Goal: Task Accomplishment & Management: Complete application form

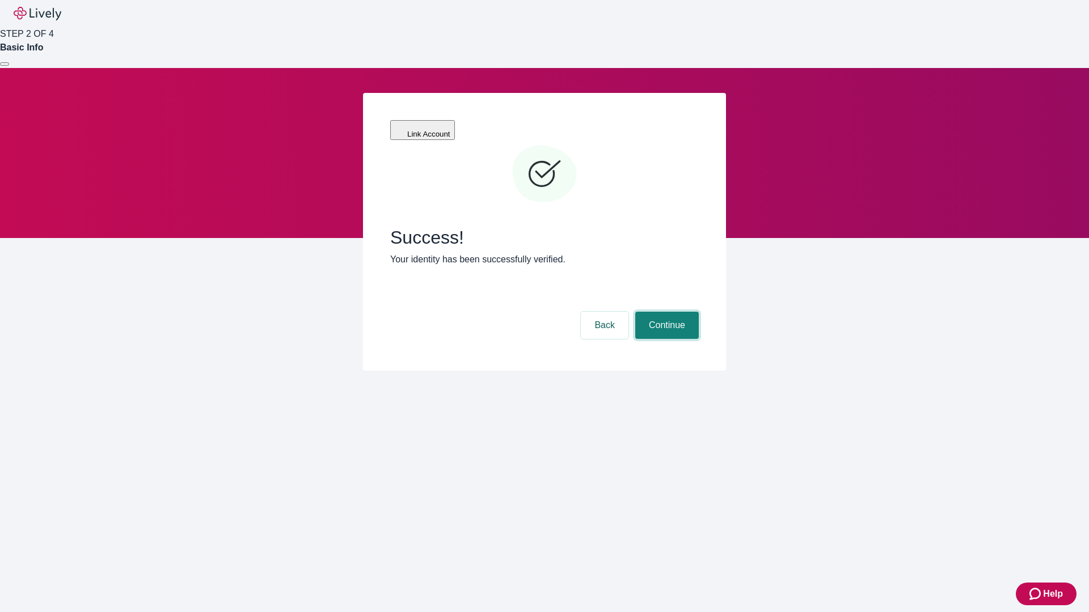
click at [665, 312] on button "Continue" at bounding box center [667, 325] width 64 height 27
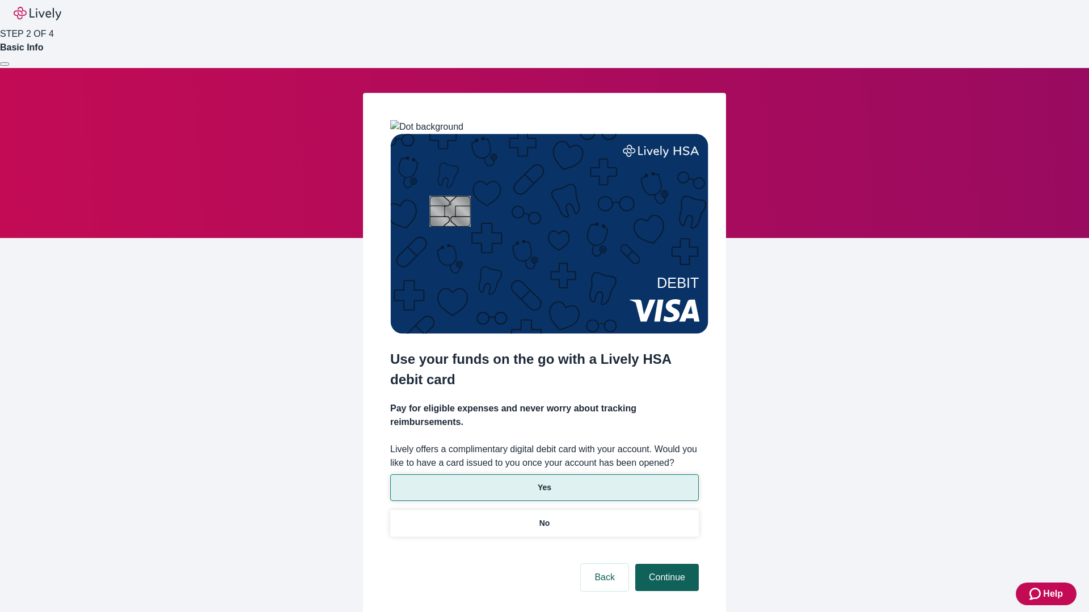
click at [544, 518] on p "No" at bounding box center [544, 524] width 11 height 12
click at [665, 564] on button "Continue" at bounding box center [667, 577] width 64 height 27
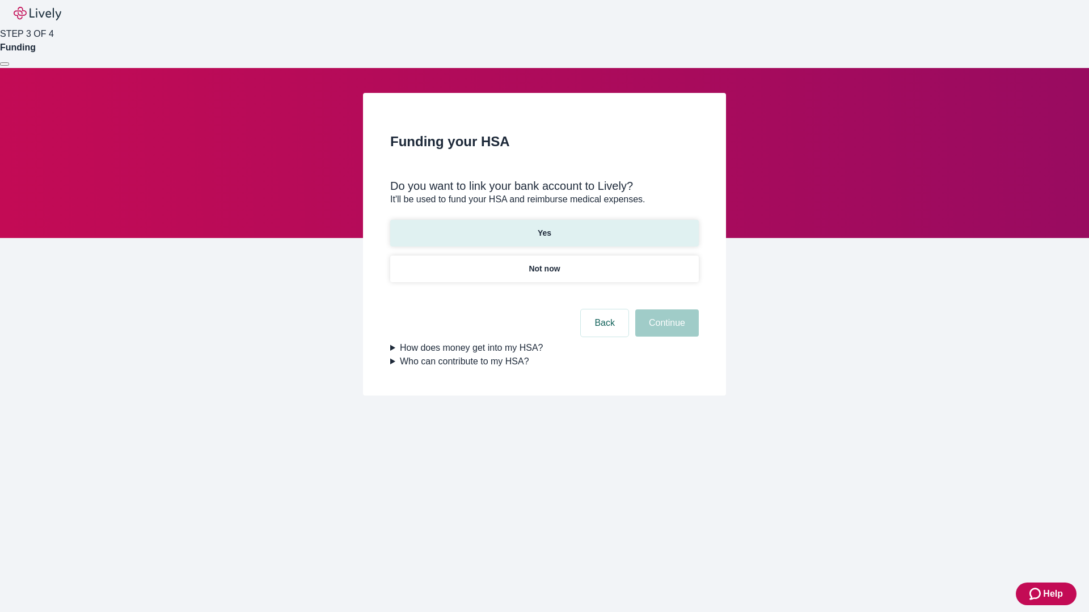
click at [544, 227] on p "Yes" at bounding box center [545, 233] width 14 height 12
click at [665, 310] on button "Continue" at bounding box center [667, 323] width 64 height 27
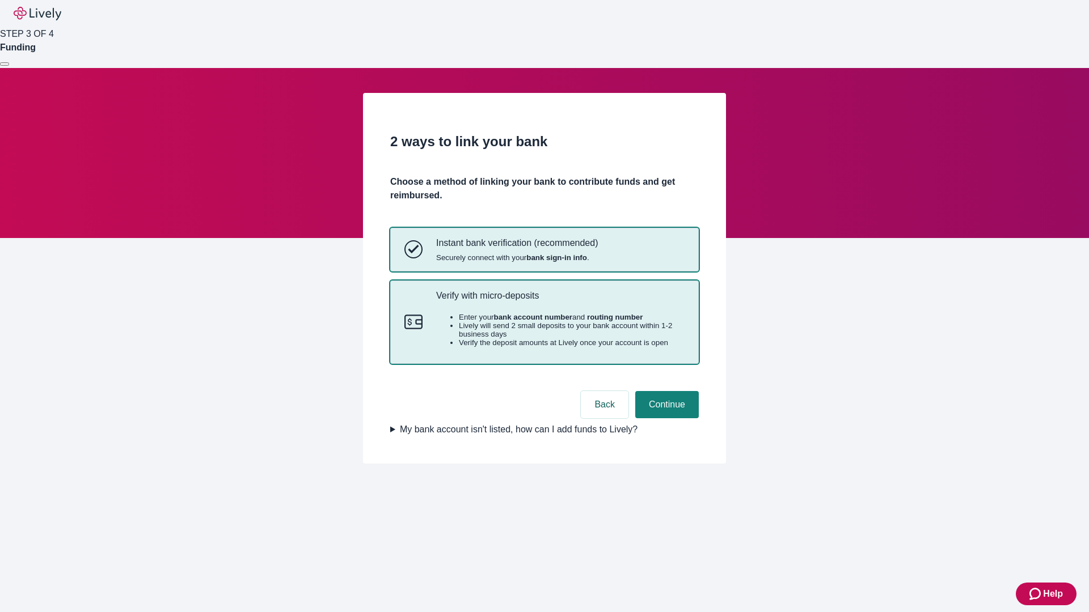
click at [560, 301] on p "Verify with micro-deposits" at bounding box center [560, 295] width 248 height 11
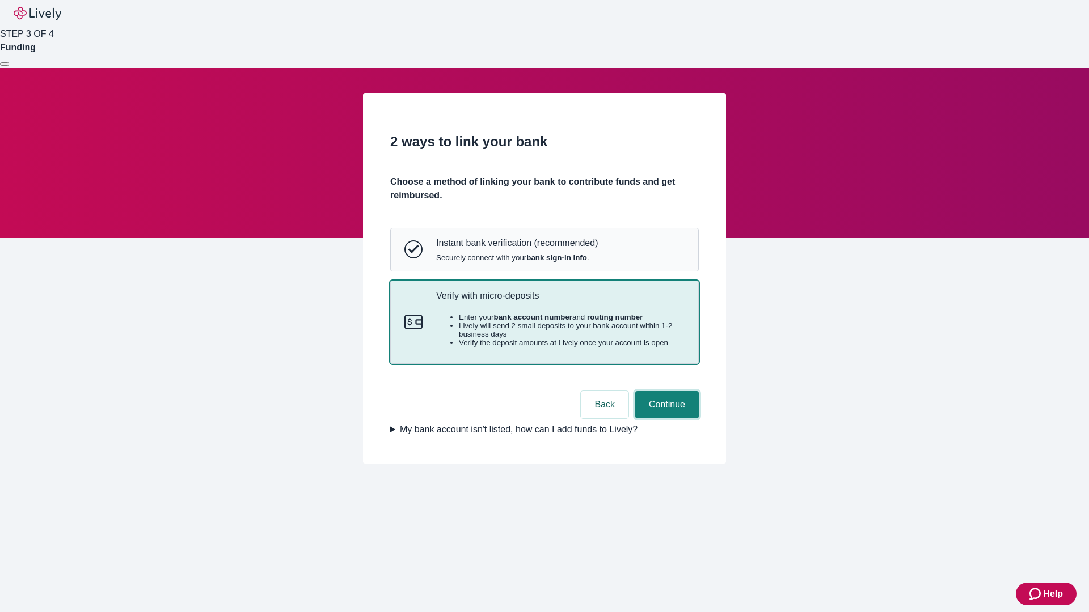
click at [665, 418] on button "Continue" at bounding box center [667, 404] width 64 height 27
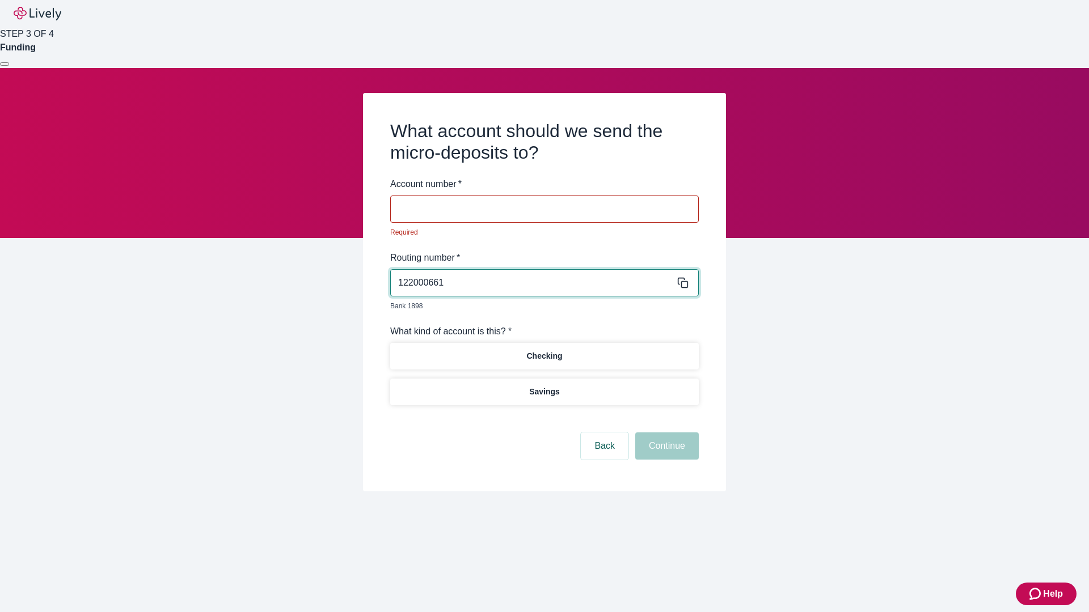
type input "122000661"
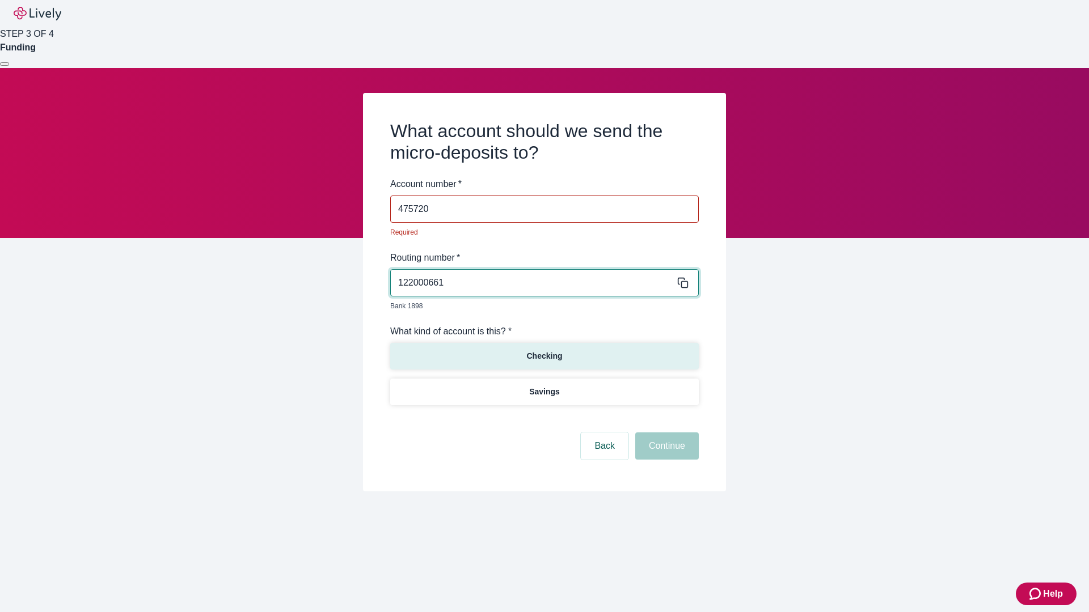
type input "475720"
click at [544, 350] on p "Checking" at bounding box center [544, 356] width 36 height 12
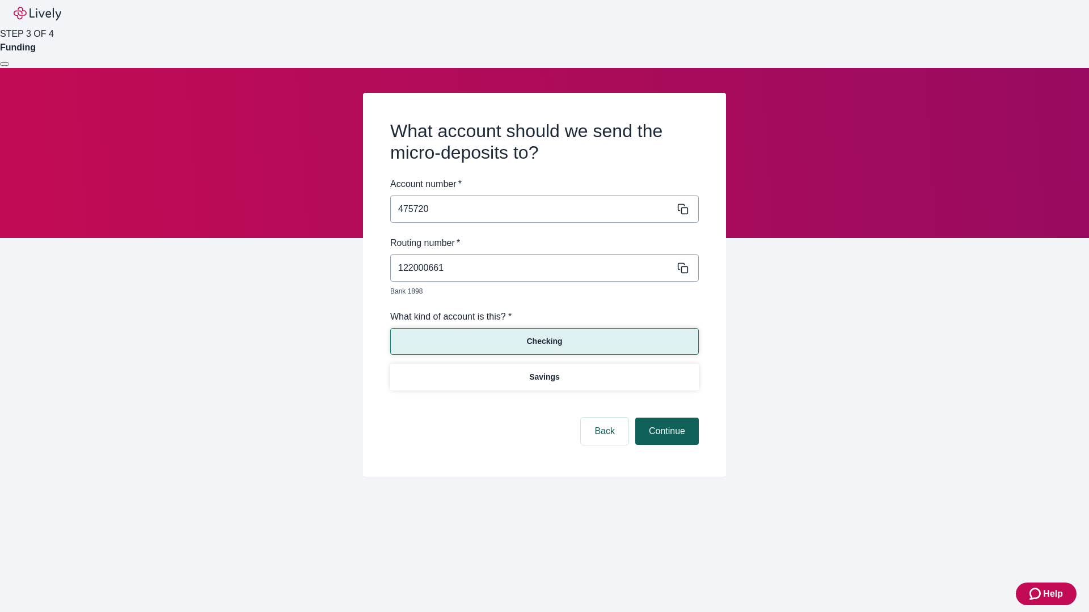
click at [665, 418] on button "Continue" at bounding box center [667, 431] width 64 height 27
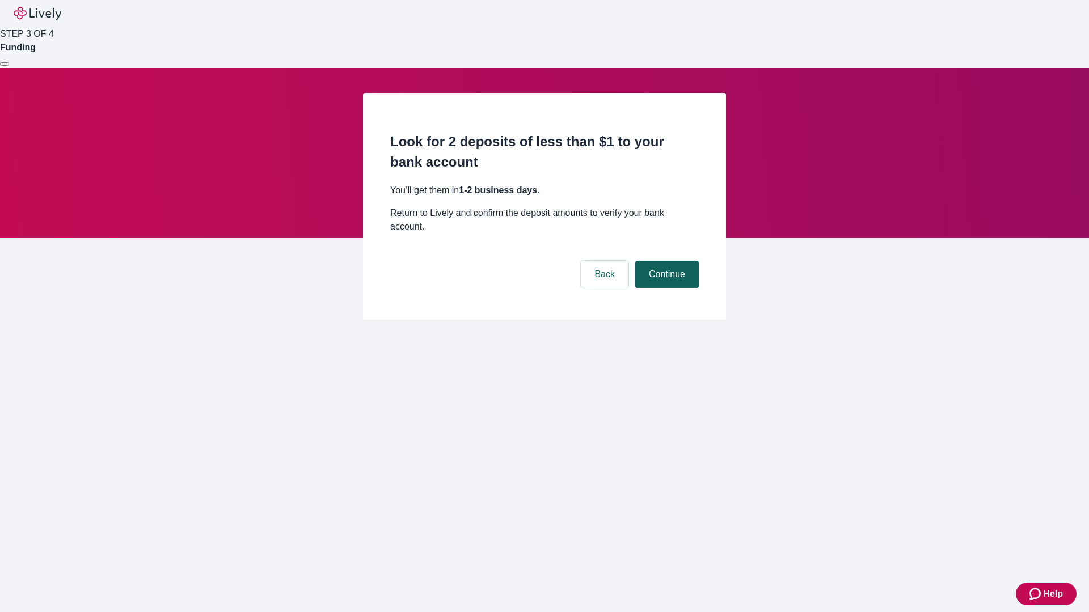
click at [665, 261] on button "Continue" at bounding box center [667, 274] width 64 height 27
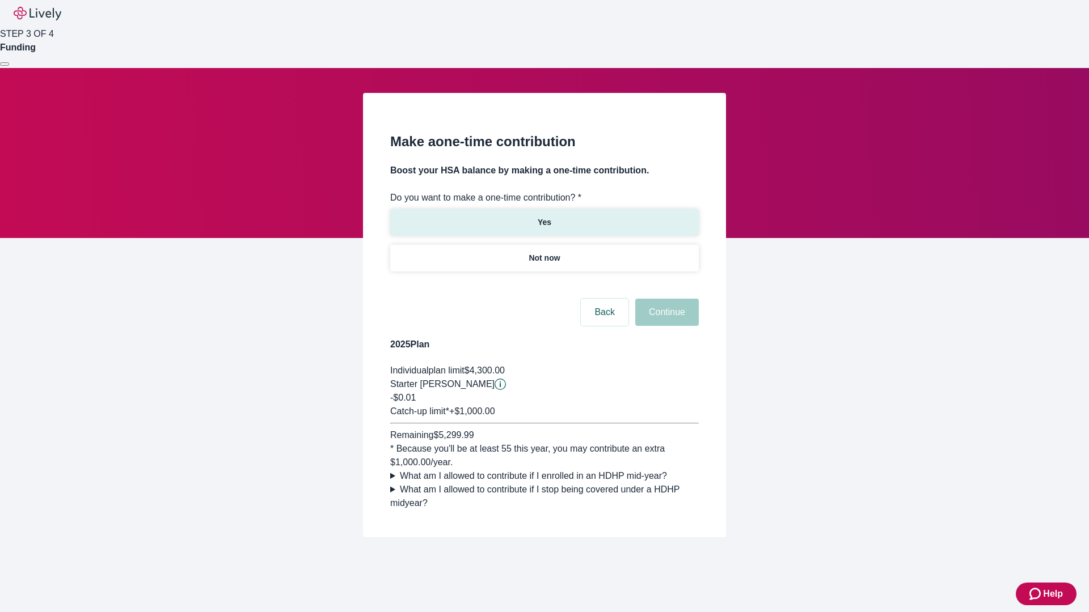
click at [544, 217] on p "Yes" at bounding box center [545, 223] width 14 height 12
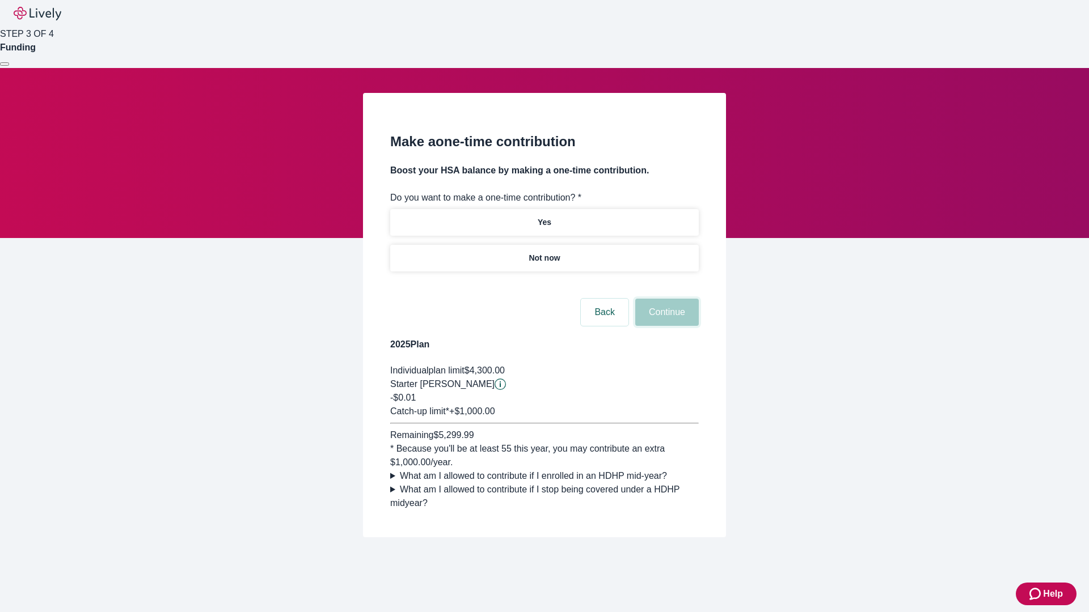
click at [665, 326] on button "Continue" at bounding box center [667, 312] width 64 height 27
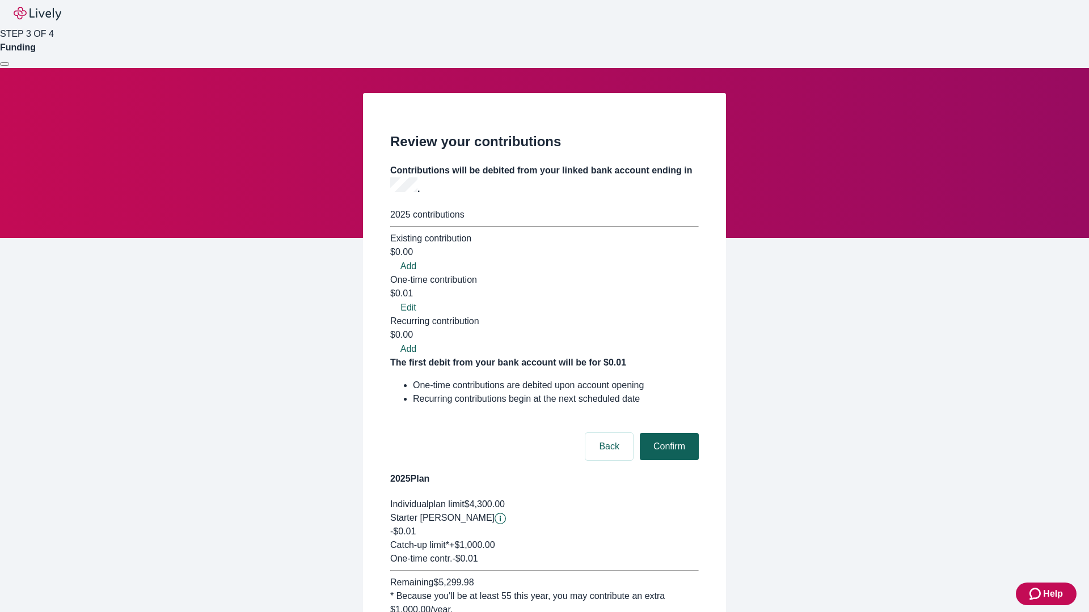
click at [667, 433] on button "Confirm" at bounding box center [669, 446] width 59 height 27
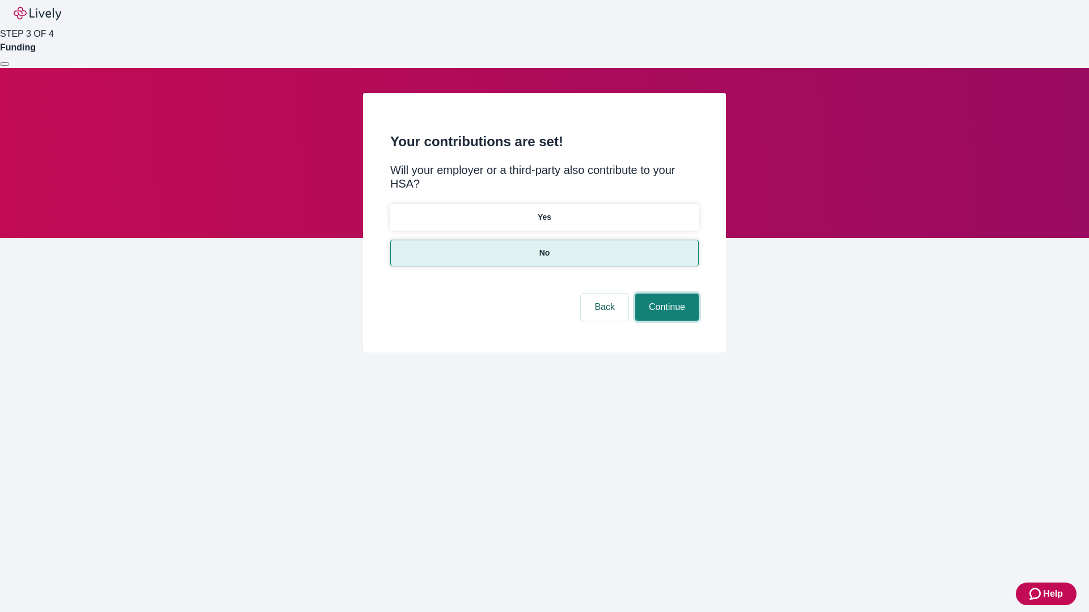
click at [665, 294] on button "Continue" at bounding box center [667, 307] width 64 height 27
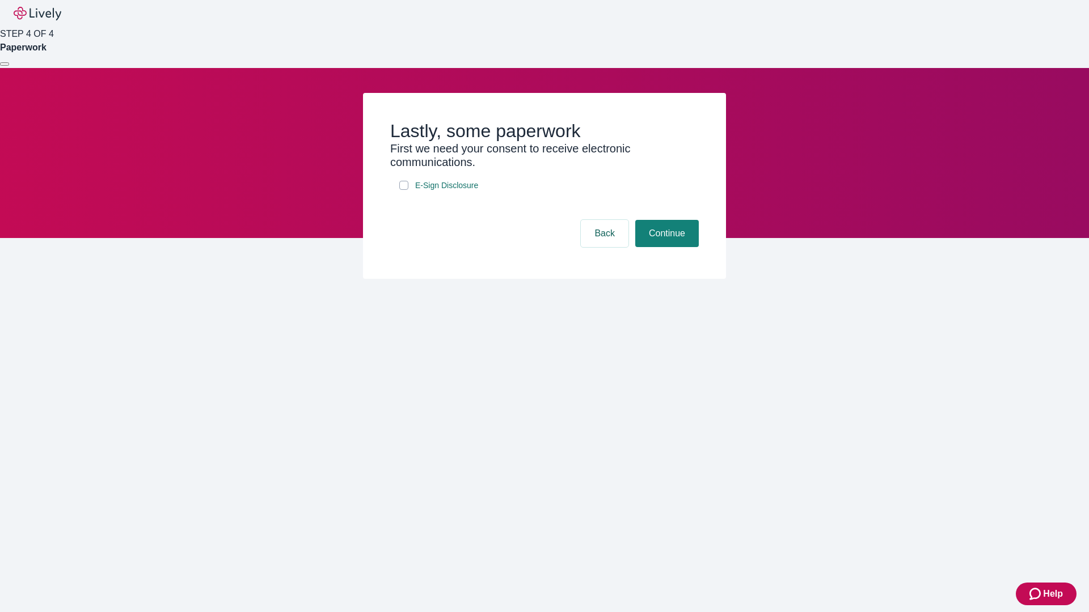
click at [404, 190] on input "E-Sign Disclosure" at bounding box center [403, 185] width 9 height 9
checkbox input "true"
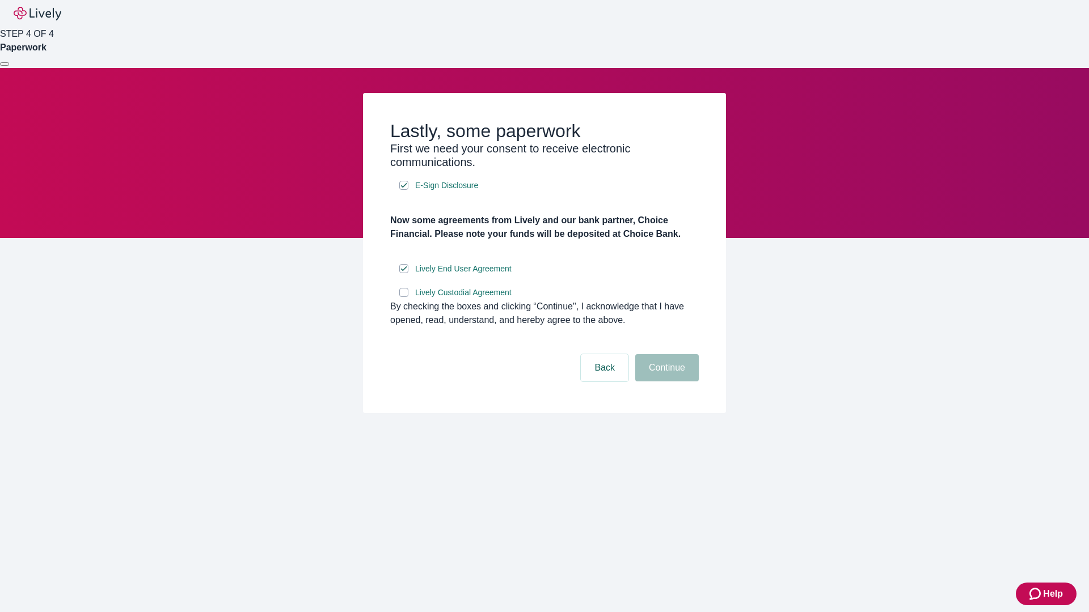
click at [404, 297] on input "Lively Custodial Agreement" at bounding box center [403, 292] width 9 height 9
checkbox input "true"
click at [665, 382] on button "Continue" at bounding box center [667, 367] width 64 height 27
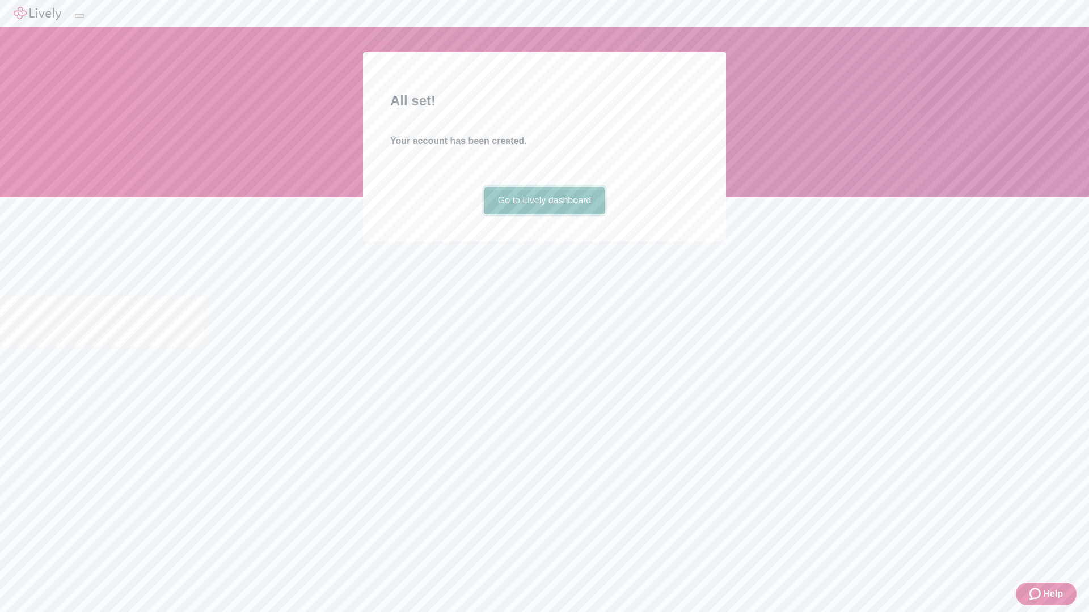
click at [544, 214] on link "Go to Lively dashboard" at bounding box center [544, 200] width 121 height 27
